Goal: Task Accomplishment & Management: Manage account settings

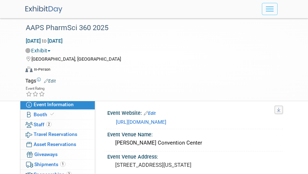
select select "US - KS"
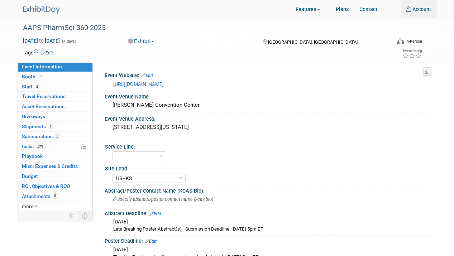
type input "[PERSON_NAME][EMAIL_ADDRESS][PERSON_NAME][DOMAIN_NAME]"
click at [49, 8] on img at bounding box center [41, 10] width 37 height 8
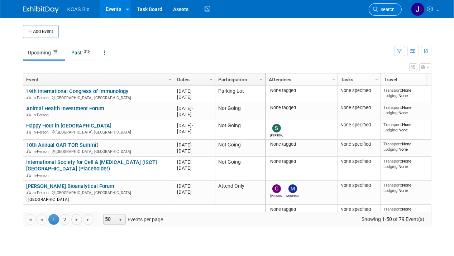
click at [387, 6] on link "Search" at bounding box center [385, 9] width 33 height 13
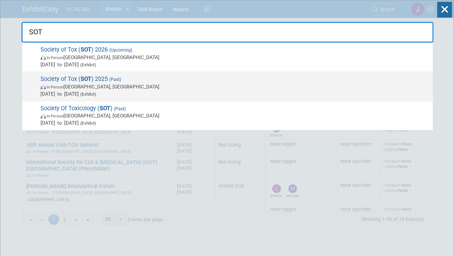
type input "SOT"
click at [82, 76] on strong "SOT" at bounding box center [86, 79] width 11 height 7
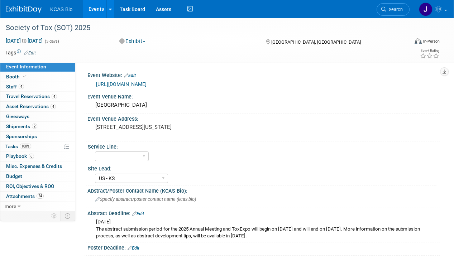
select select "US - KS"
click at [10, 88] on span "Staff 4" at bounding box center [15, 87] width 18 height 6
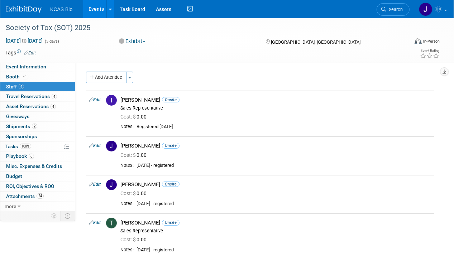
click at [393, 9] on span "Search" at bounding box center [394, 9] width 16 height 5
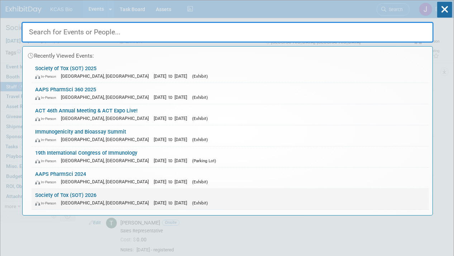
click at [83, 191] on link "Society of Tox (SOT) 2026 In-Person Orlando, FL Mar 23, 2026 to Mar 26, 2026 (E…" at bounding box center [230, 199] width 397 height 21
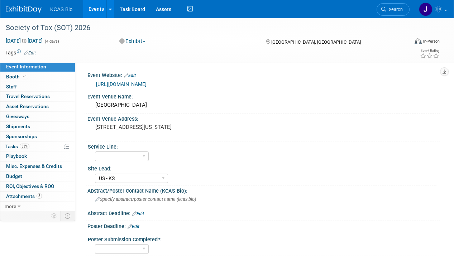
select select "US - KS"
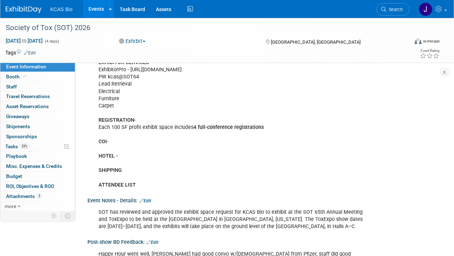
scroll to position [609, 0]
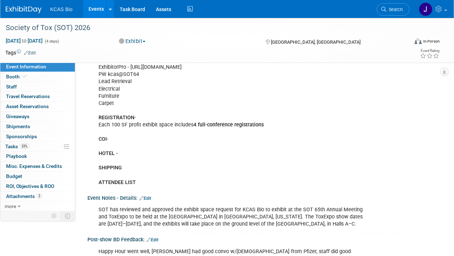
click at [107, 144] on div "KCAS Bio's “2025 SOT Happy Hour” [DATE] 5-7 pm Where: [PERSON_NAME][GEOGRAPHIC_…" at bounding box center [231, 17] width 276 height 345
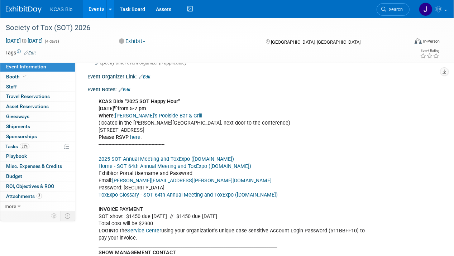
scroll to position [358, 0]
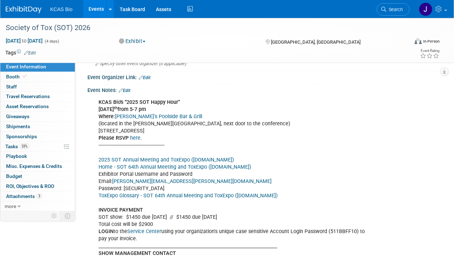
click at [127, 88] on link "Edit" at bounding box center [125, 90] width 12 height 5
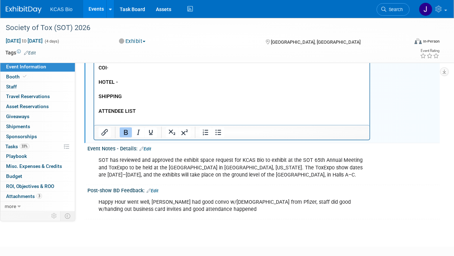
scroll to position [680, 0]
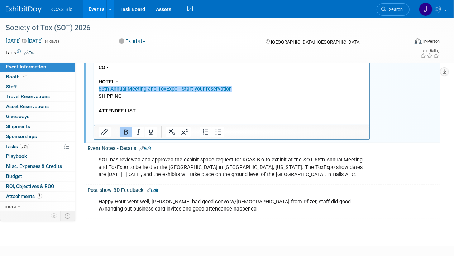
click at [98, 93] on b "SHIPPING" at bounding box center [109, 96] width 23 height 6
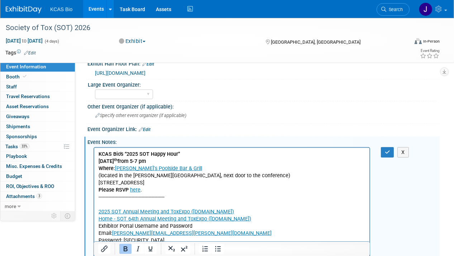
scroll to position [287, 0]
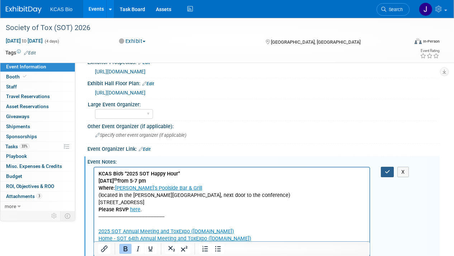
click at [388, 169] on icon "button" at bounding box center [387, 171] width 5 height 5
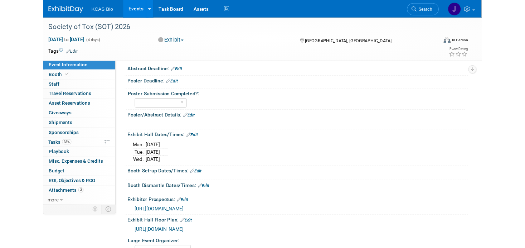
scroll to position [143, 0]
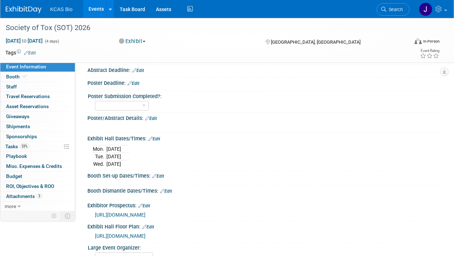
click at [162, 174] on link "Edit" at bounding box center [158, 176] width 12 height 5
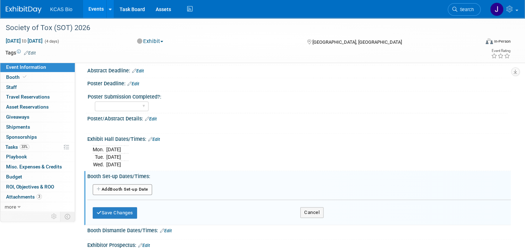
click at [137, 187] on button "Add Another Booth Set-up Date" at bounding box center [122, 189] width 59 height 11
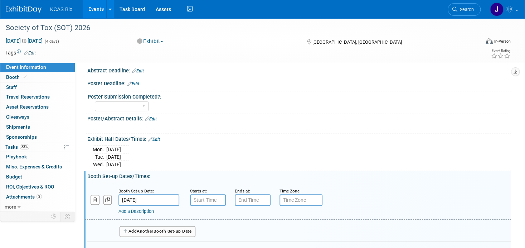
click at [144, 200] on input "[DATE]" at bounding box center [149, 199] width 61 height 11
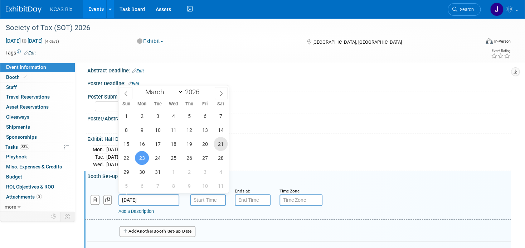
click at [221, 140] on span "21" at bounding box center [221, 144] width 14 height 14
type input "[DATE]"
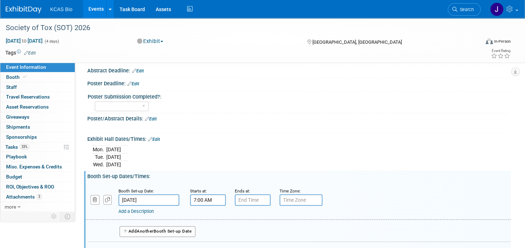
click at [210, 197] on input "7:00 AM" at bounding box center [208, 199] width 36 height 11
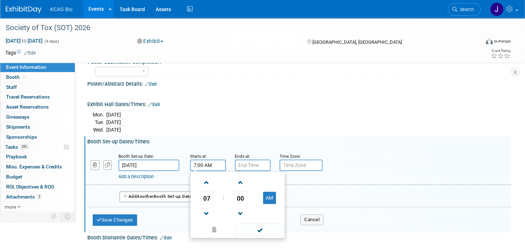
scroll to position [179, 0]
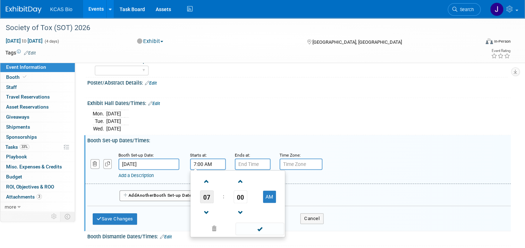
click at [207, 195] on span "07" at bounding box center [207, 196] width 14 height 13
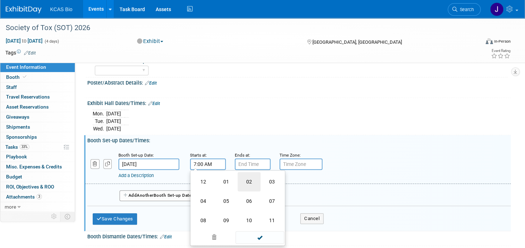
click at [247, 178] on td "02" at bounding box center [249, 181] width 23 height 19
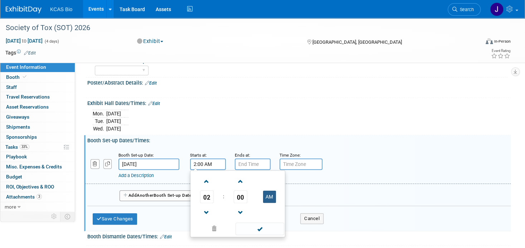
click at [266, 195] on button "AM" at bounding box center [269, 197] width 13 height 12
type input "2:00 PM"
click at [261, 224] on span at bounding box center [260, 228] width 48 height 13
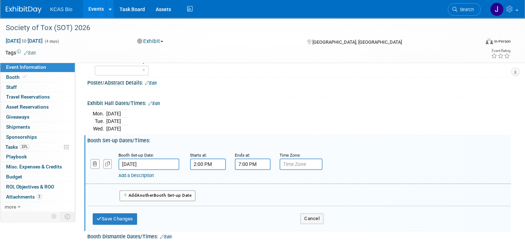
click at [251, 160] on input "7:00 PM" at bounding box center [253, 163] width 36 height 11
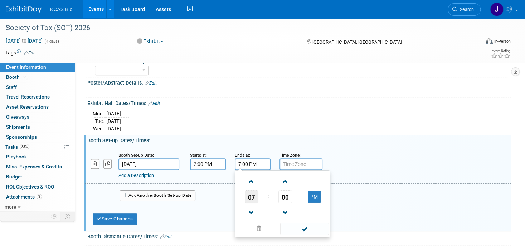
click at [249, 193] on span "07" at bounding box center [252, 196] width 14 height 13
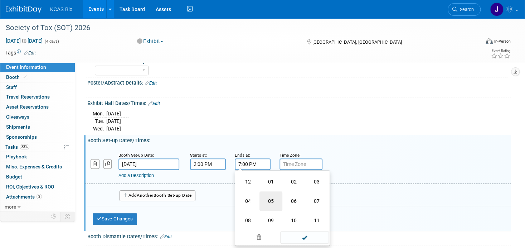
click at [268, 198] on td "05" at bounding box center [271, 200] width 23 height 19
type input "5:00 PM"
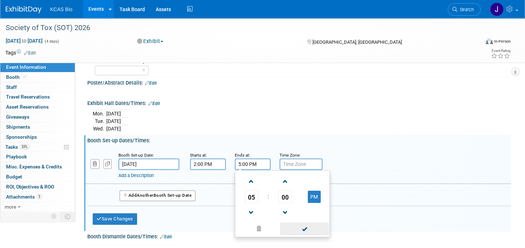
click at [306, 226] on span at bounding box center [304, 228] width 48 height 13
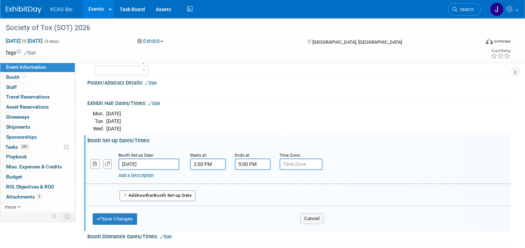
click at [138, 192] on button "Add Another Booth Set-up Date" at bounding box center [158, 195] width 76 height 11
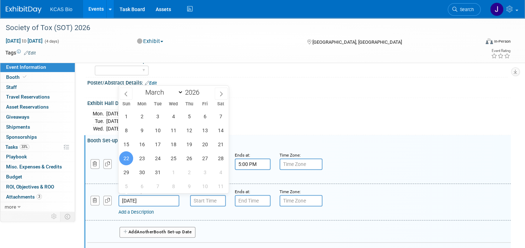
click at [132, 198] on input "[DATE]" at bounding box center [149, 200] width 61 height 11
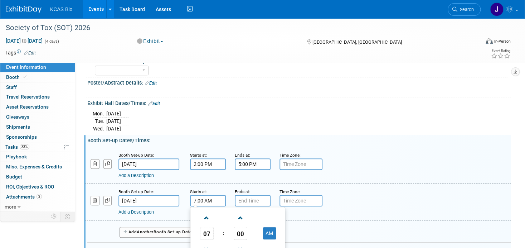
click at [198, 201] on input "7:00 AM" at bounding box center [208, 200] width 36 height 11
click at [207, 215] on span at bounding box center [207, 218] width 13 height 13
type input "8:00 AM"
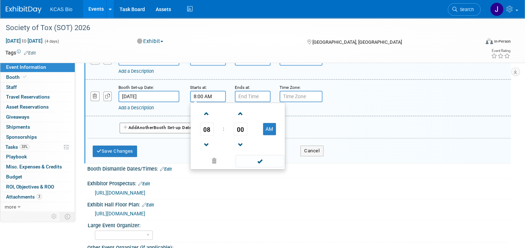
scroll to position [287, 0]
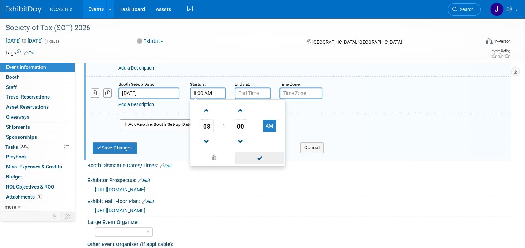
click at [260, 153] on span at bounding box center [260, 157] width 48 height 13
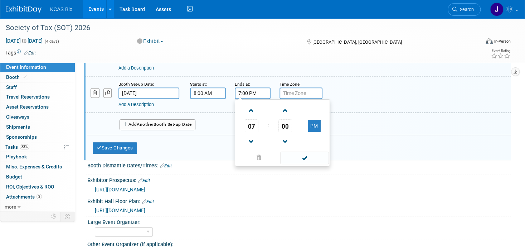
click at [247, 87] on input "7:00 PM" at bounding box center [253, 92] width 36 height 11
click at [250, 119] on span "07" at bounding box center [252, 125] width 14 height 13
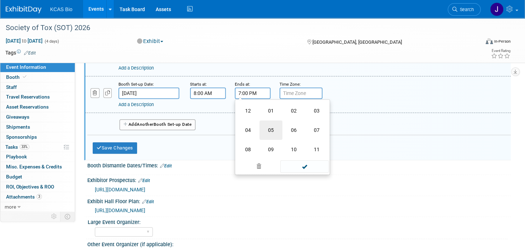
click at [271, 127] on td "05" at bounding box center [271, 129] width 23 height 19
type input "5:00 PM"
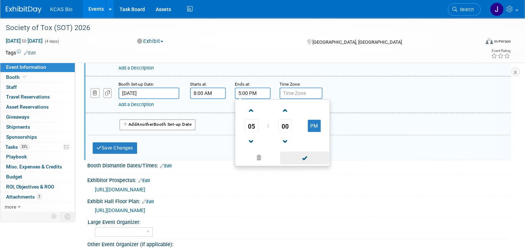
click at [301, 154] on span at bounding box center [304, 157] width 48 height 13
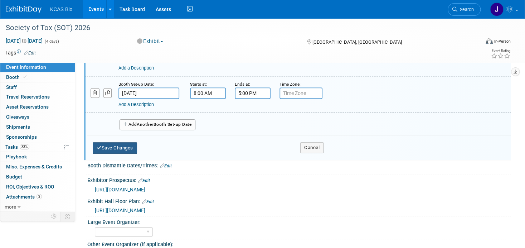
click at [123, 142] on button "Save Changes" at bounding box center [115, 147] width 44 height 11
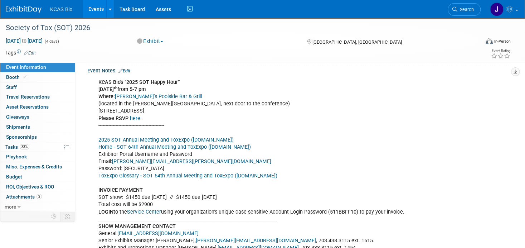
scroll to position [215, 0]
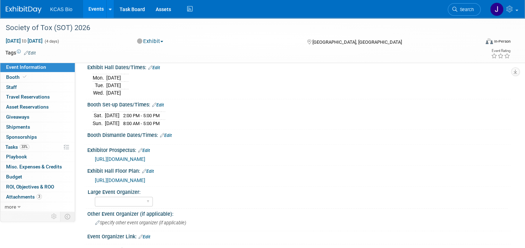
click at [169, 133] on link "Edit" at bounding box center [166, 135] width 12 height 5
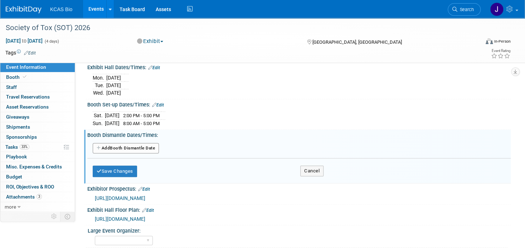
click at [131, 147] on button "Add Another Booth Dismantle Date" at bounding box center [126, 148] width 66 height 11
select select "2"
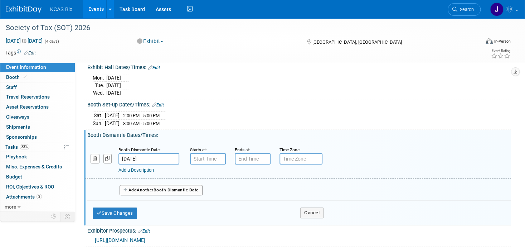
click at [166, 153] on input "[DATE]" at bounding box center [149, 158] width 61 height 11
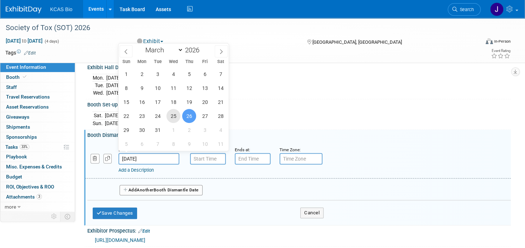
click at [174, 115] on span "25" at bounding box center [174, 116] width 14 height 14
type input "[DATE]"
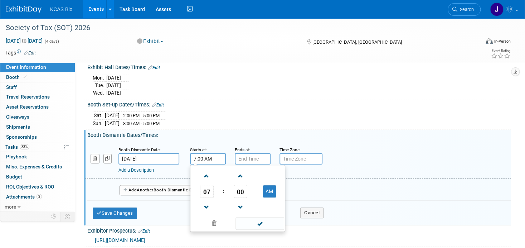
click at [205, 157] on input "7:00 AM" at bounding box center [208, 158] width 36 height 11
click at [206, 188] on span "07" at bounding box center [207, 191] width 14 height 13
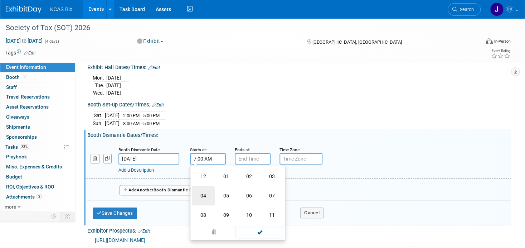
click at [206, 192] on td "04" at bounding box center [203, 195] width 23 height 19
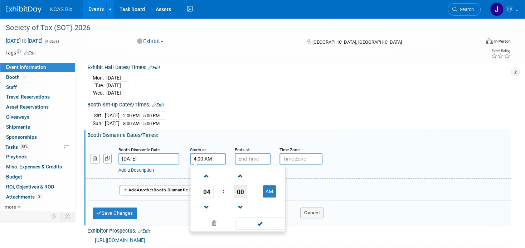
click at [240, 188] on span "00" at bounding box center [241, 191] width 14 height 13
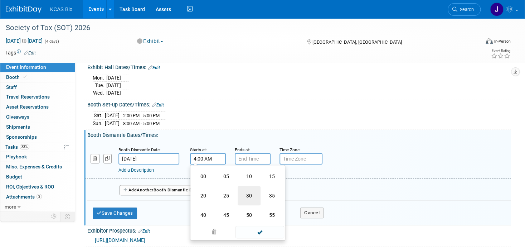
click at [248, 191] on td "30" at bounding box center [249, 195] width 23 height 19
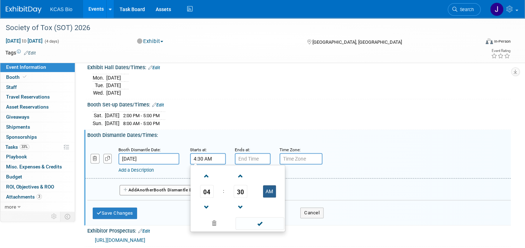
click at [267, 187] on button "AM" at bounding box center [269, 191] width 13 height 12
type input "4:30 PM"
click at [259, 221] on span at bounding box center [260, 223] width 48 height 13
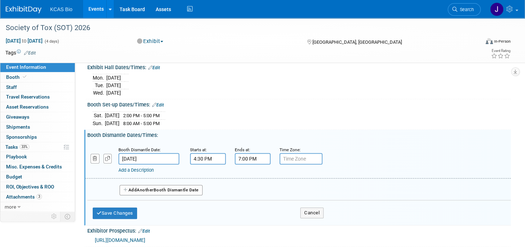
click at [261, 155] on input "7:00 PM" at bounding box center [253, 158] width 36 height 11
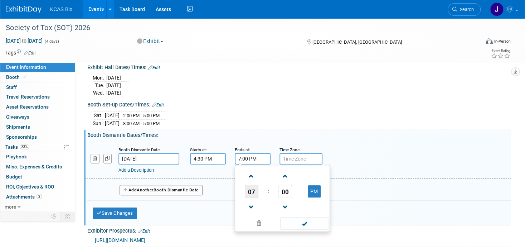
click at [253, 189] on span "07" at bounding box center [252, 191] width 14 height 13
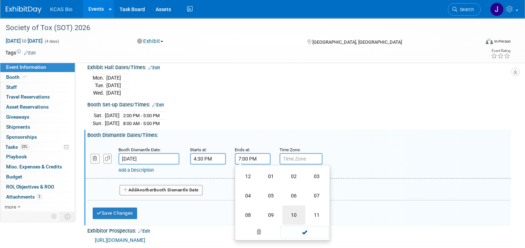
click at [294, 210] on td "10" at bounding box center [294, 214] width 23 height 19
type input "10:00 PM"
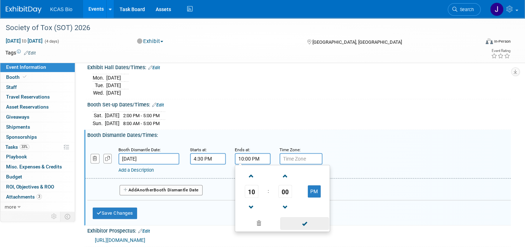
click at [304, 222] on span at bounding box center [304, 223] width 48 height 13
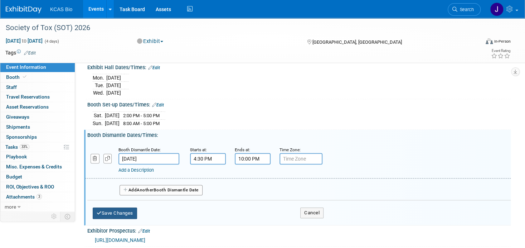
click at [126, 210] on button "Save Changes" at bounding box center [115, 212] width 44 height 11
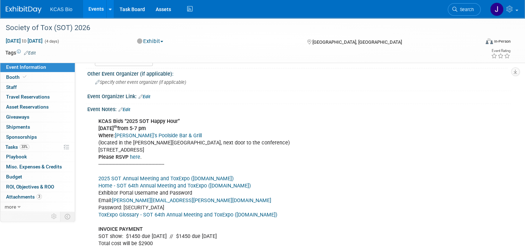
scroll to position [322, 0]
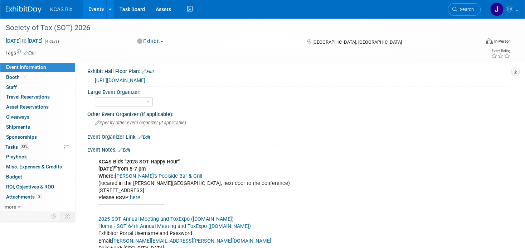
click at [129, 148] on link "Edit" at bounding box center [125, 150] width 12 height 5
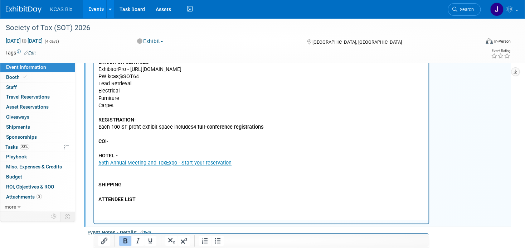
scroll to position [645, 0]
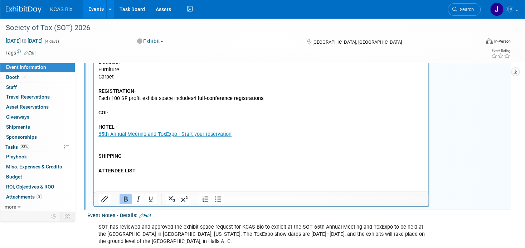
click at [100, 139] on p "KCAS Bio's “2025 SOT Happy Hour” [DATE] 5-7 pm Where: [PERSON_NAME][GEOGRAPHIC_…" at bounding box center [261, 5] width 326 height 338
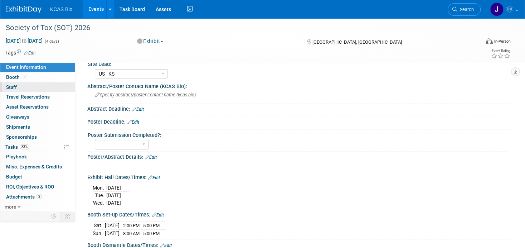
scroll to position [107, 0]
